Goal: Find specific page/section: Find specific page/section

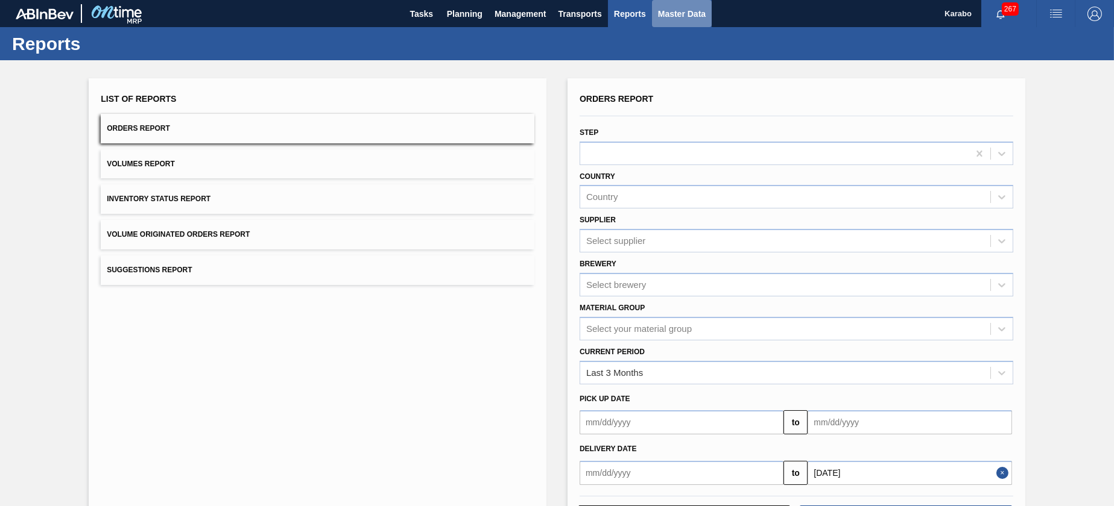
click at [660, 12] on span "Master Data" at bounding box center [682, 14] width 48 height 14
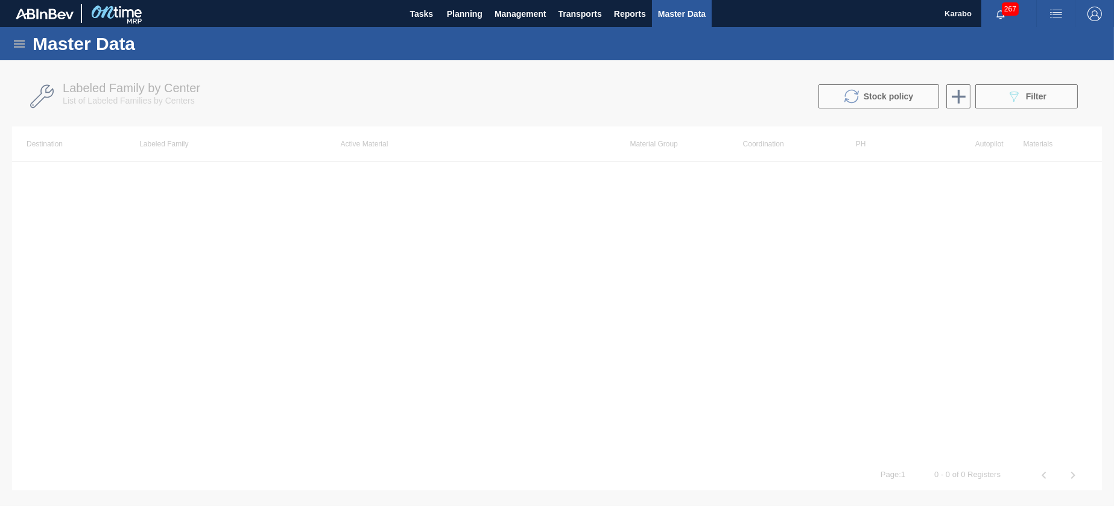
click at [22, 40] on icon at bounding box center [19, 43] width 11 height 7
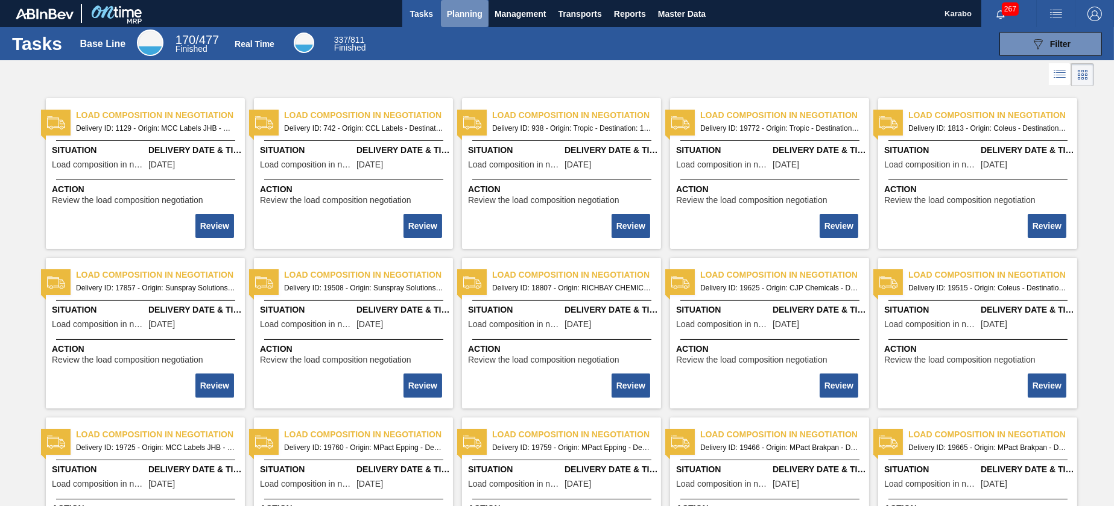
click at [471, 10] on span "Planning" at bounding box center [465, 14] width 36 height 14
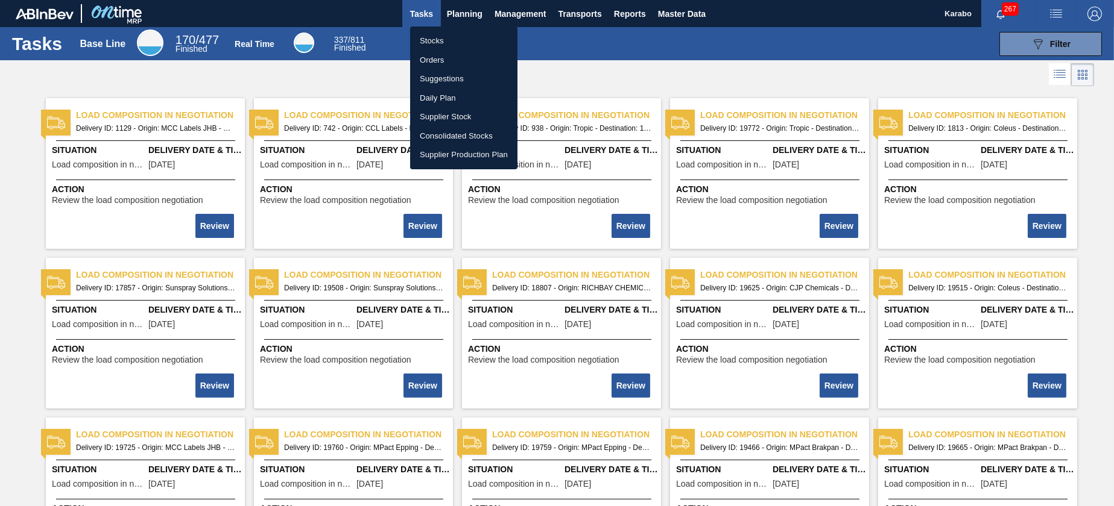
click at [701, 16] on div at bounding box center [557, 253] width 1114 height 506
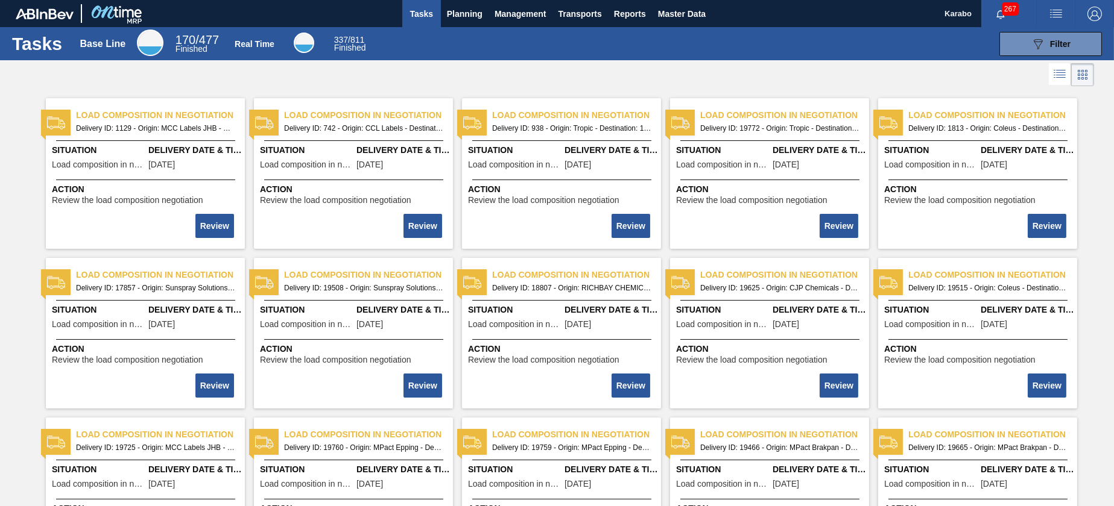
click at [681, 0] on body "Tasks Planning Management Transports Reports Master Data Karabo 267 Mark all as…" at bounding box center [557, 0] width 1114 height 0
click at [679, 13] on span "Master Data" at bounding box center [682, 14] width 48 height 14
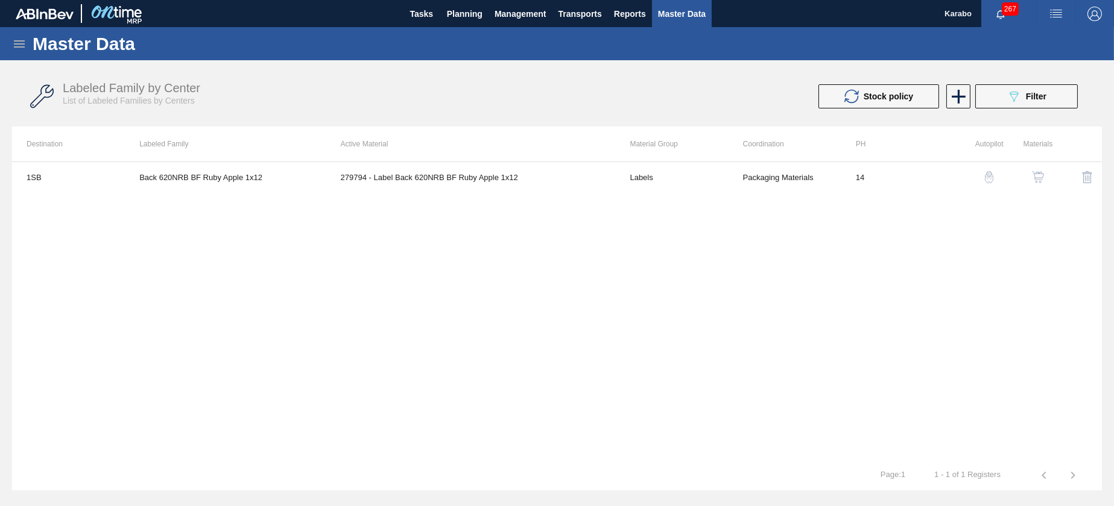
click at [24, 49] on icon at bounding box center [19, 44] width 14 height 14
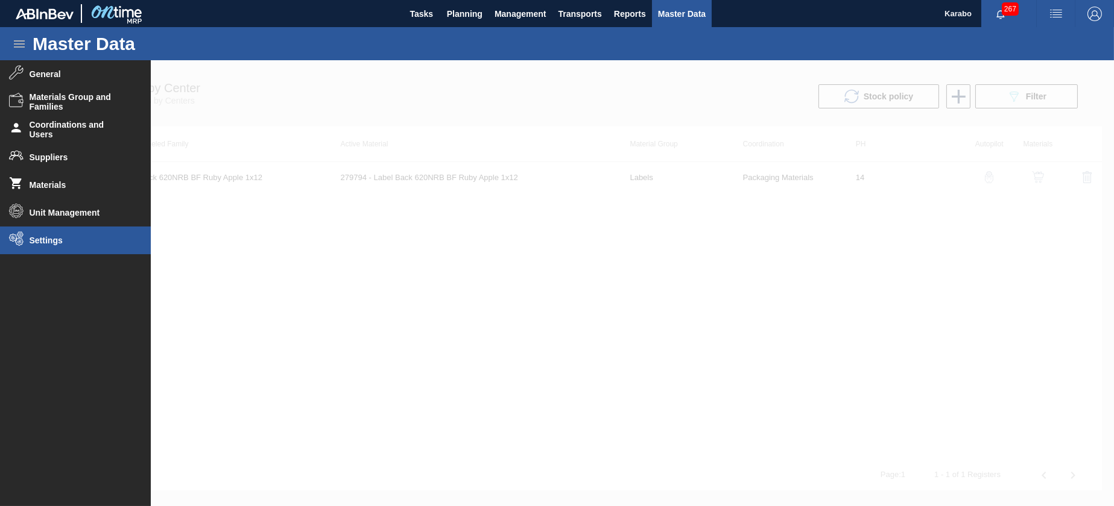
click at [75, 235] on li "Settings" at bounding box center [75, 241] width 151 height 28
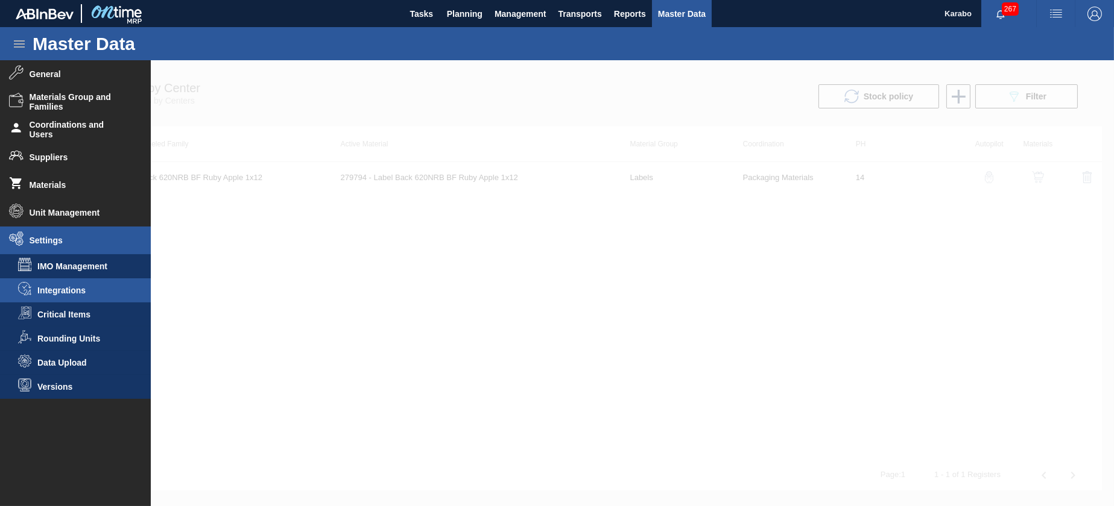
click at [80, 292] on span "Integrations" at bounding box center [83, 291] width 93 height 10
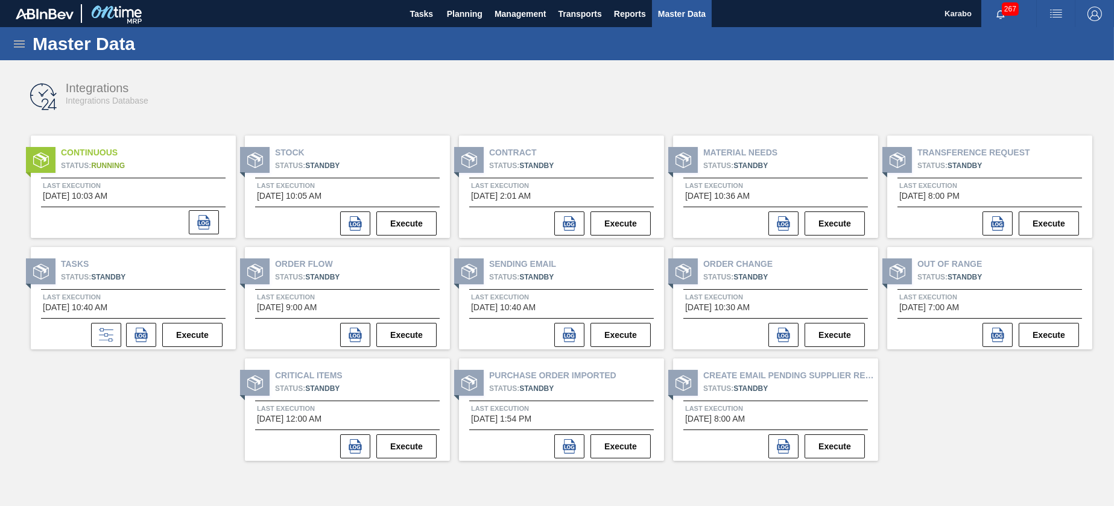
click at [957, 397] on div "Integrations Integrations Database Continuous Status: Running Last Execution [D…" at bounding box center [556, 251] width 1089 height 370
click at [25, 38] on icon at bounding box center [19, 44] width 14 height 14
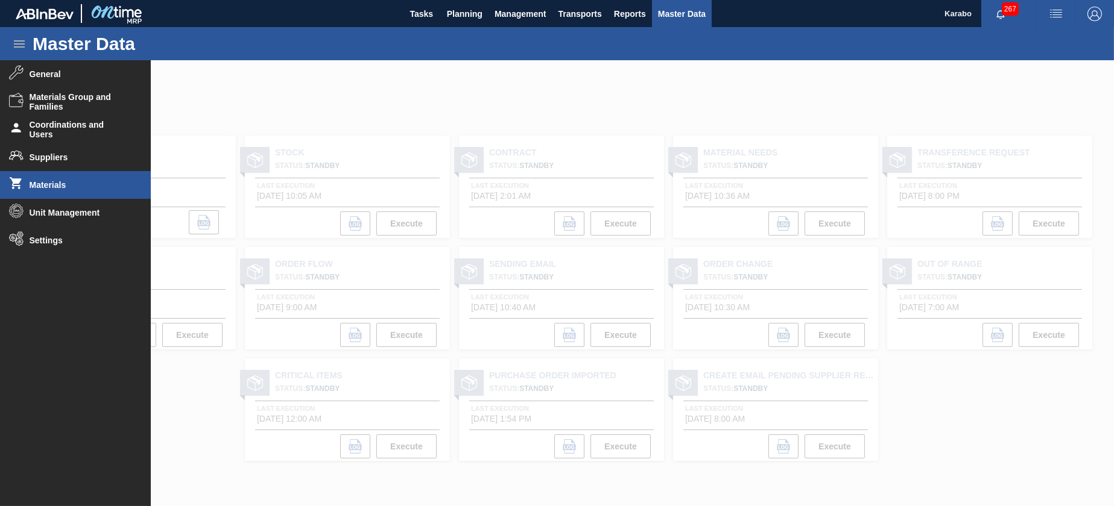
click at [91, 178] on li "Materials" at bounding box center [75, 185] width 151 height 28
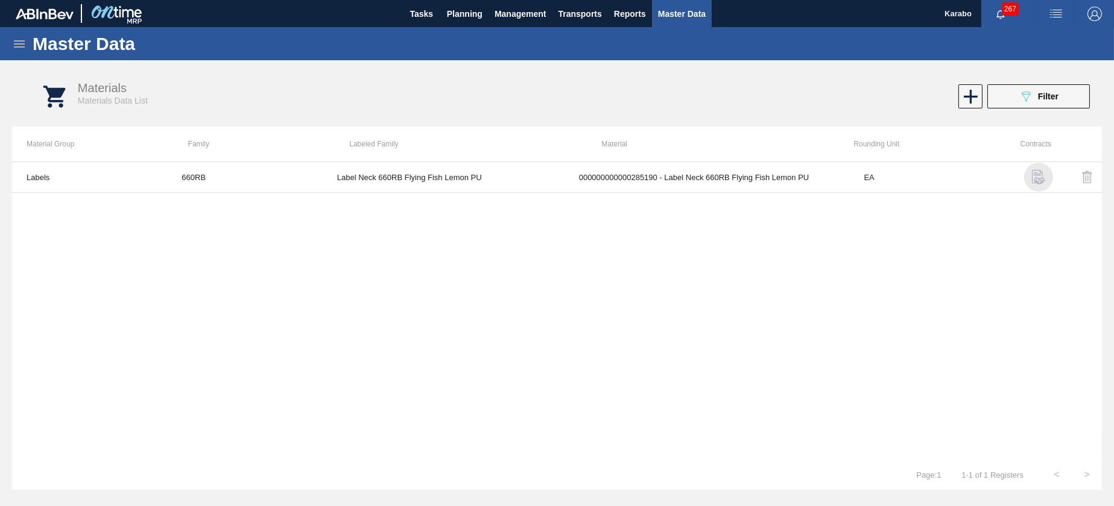
click at [1038, 177] on img "button" at bounding box center [1038, 177] width 14 height 14
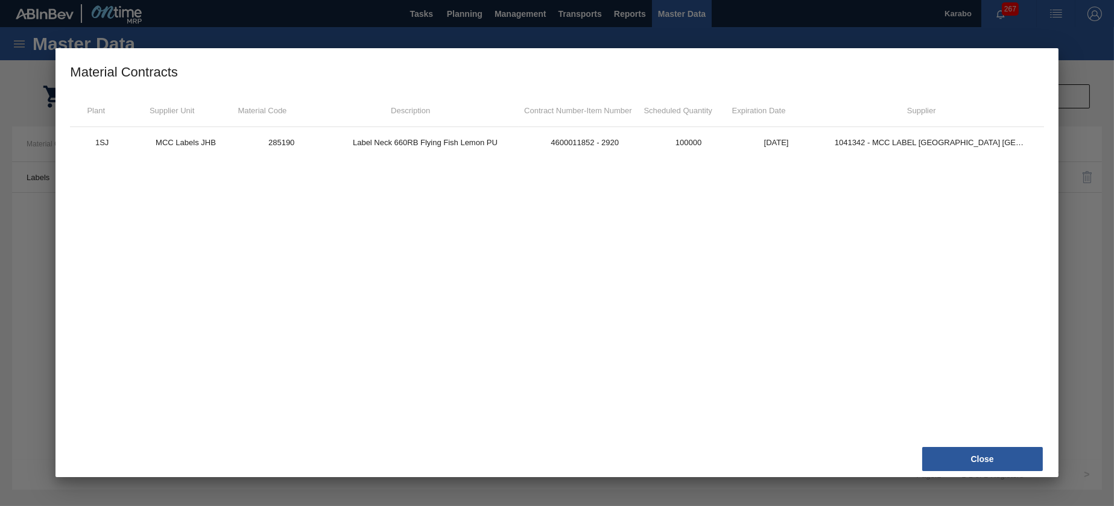
click at [1070, 169] on div at bounding box center [557, 253] width 1114 height 506
click at [991, 464] on button "Close" at bounding box center [982, 459] width 121 height 24
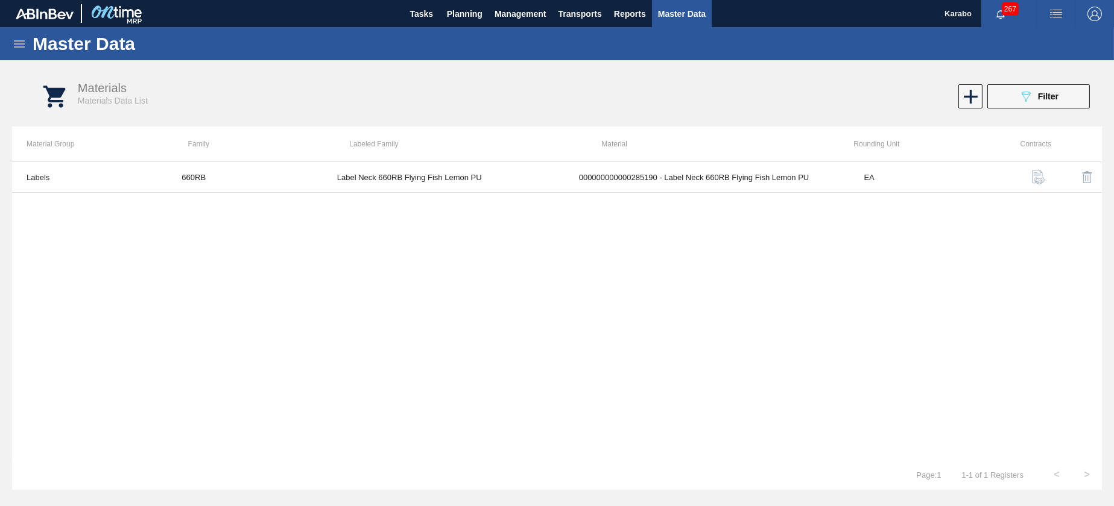
click at [21, 42] on icon at bounding box center [19, 44] width 14 height 14
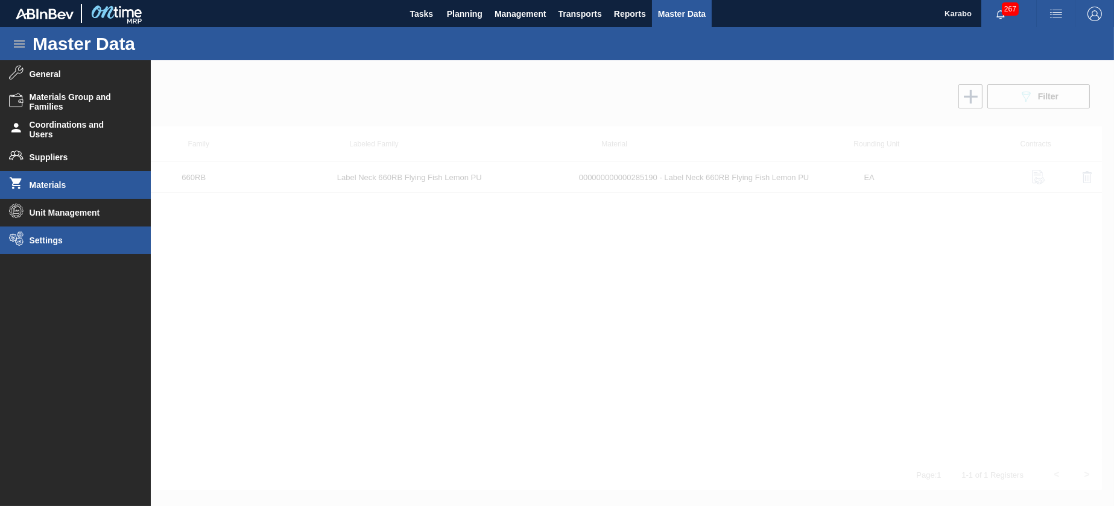
click at [90, 233] on li "Settings" at bounding box center [75, 241] width 151 height 28
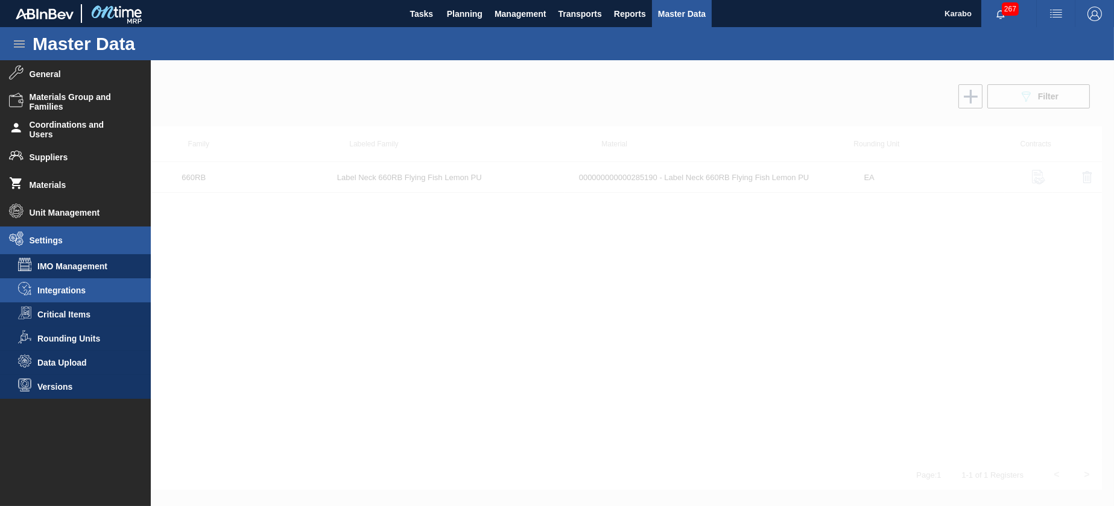
click at [91, 281] on li "Integrations" at bounding box center [75, 291] width 151 height 24
